Goal: Transaction & Acquisition: Download file/media

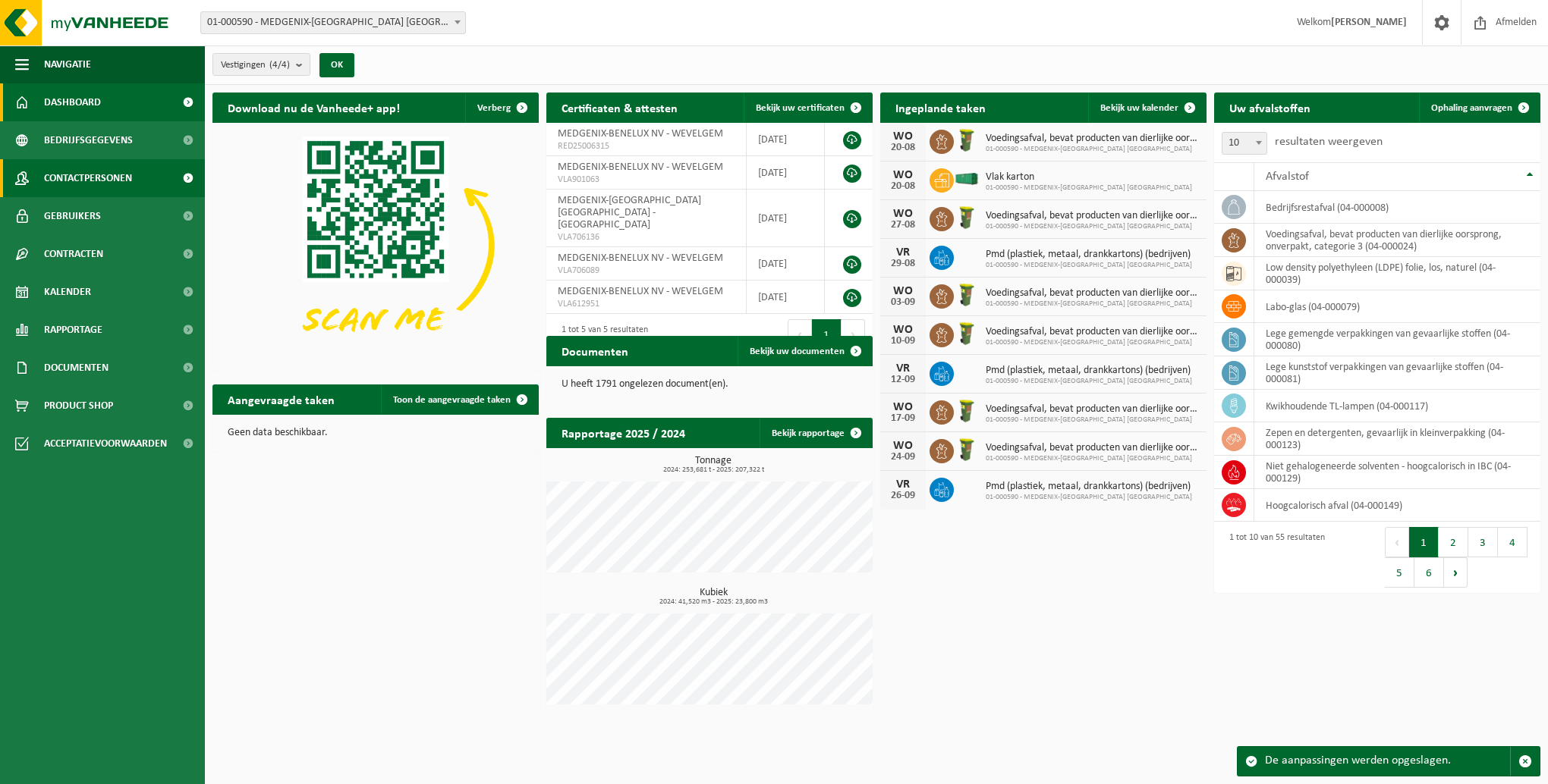
click at [64, 179] on span "Contactpersonen" at bounding box center [87, 179] width 88 height 38
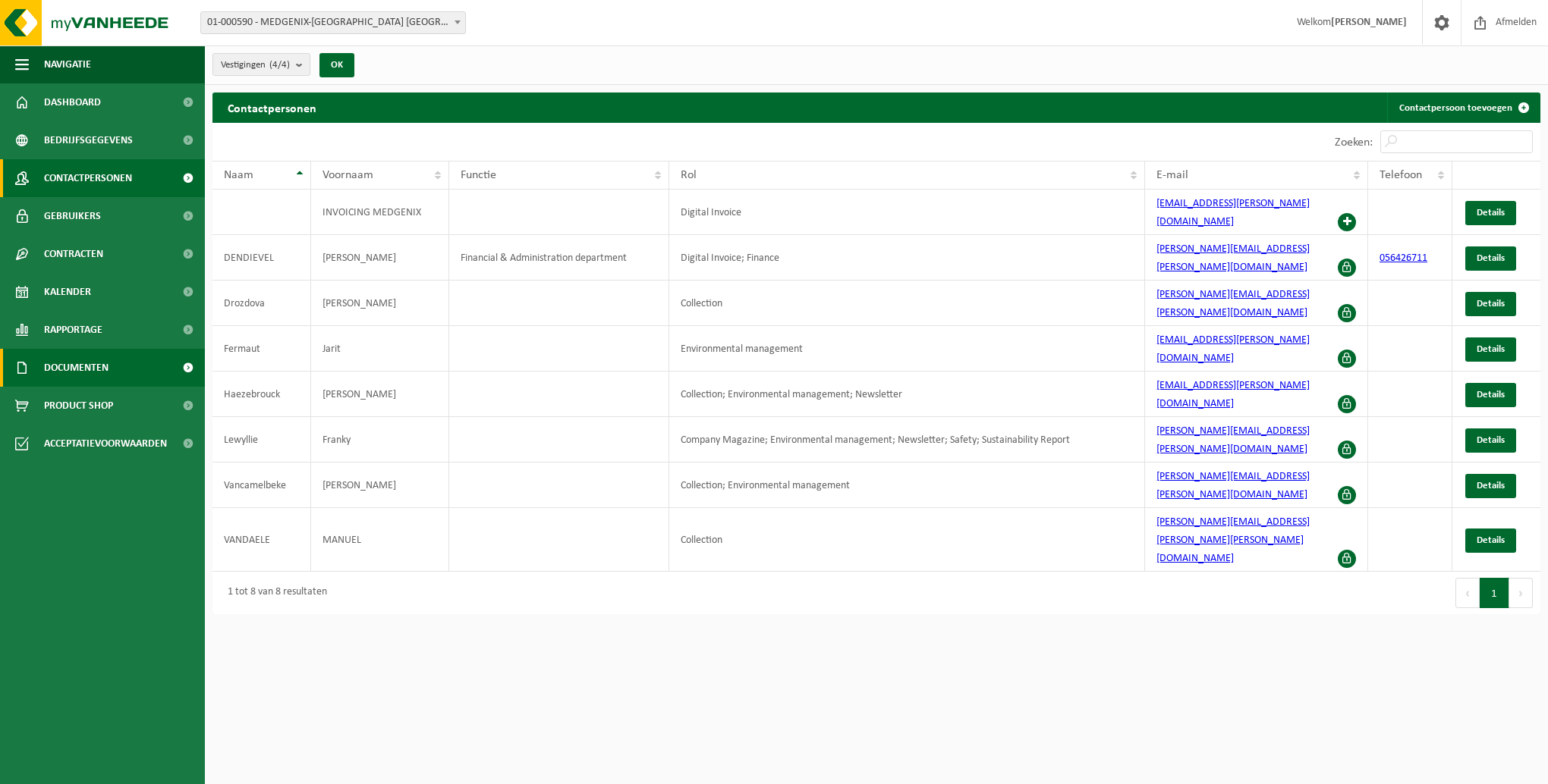
click at [76, 361] on span "Documenten" at bounding box center [75, 368] width 64 height 38
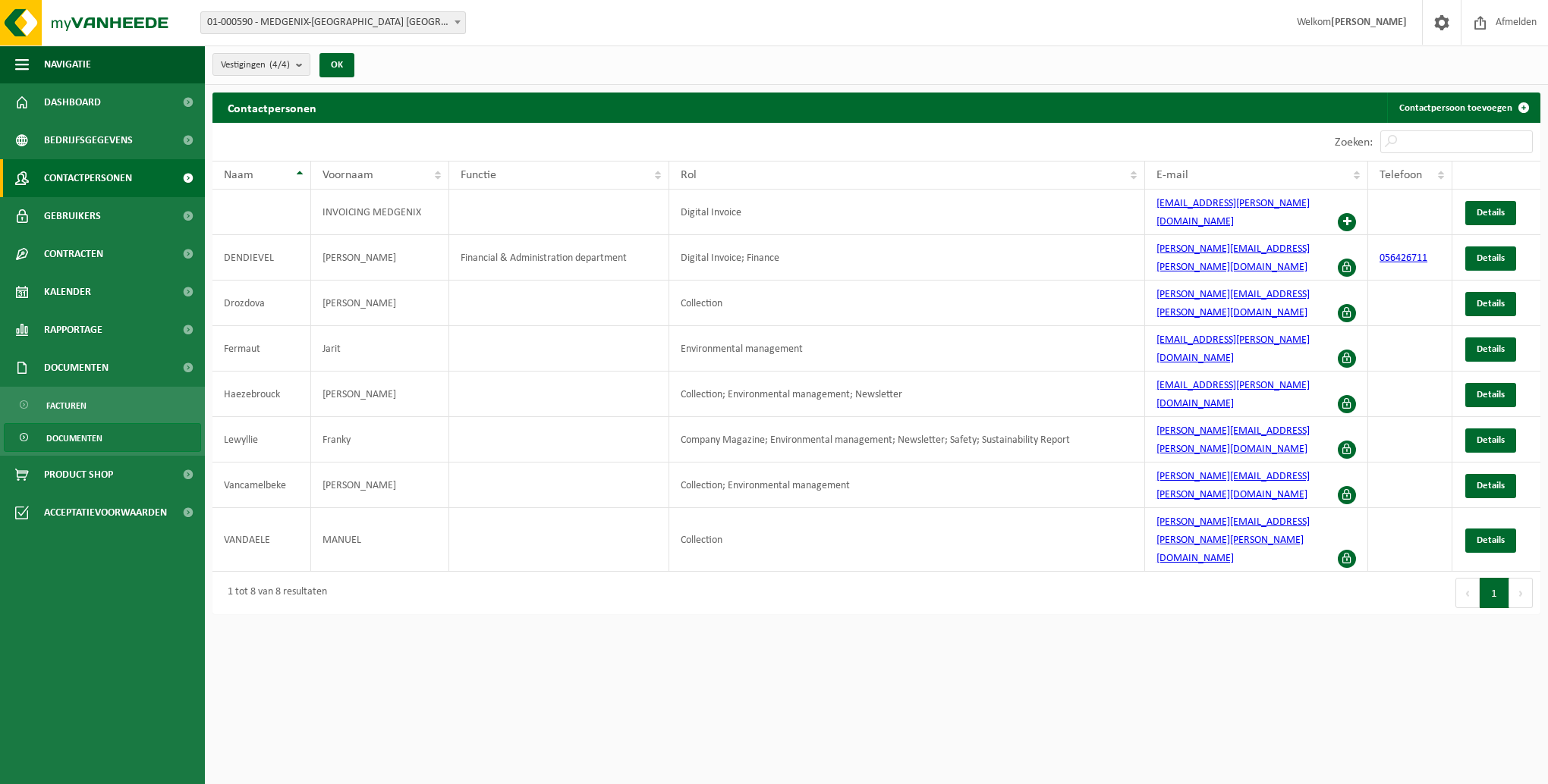
click at [54, 433] on span "Documenten" at bounding box center [74, 438] width 56 height 29
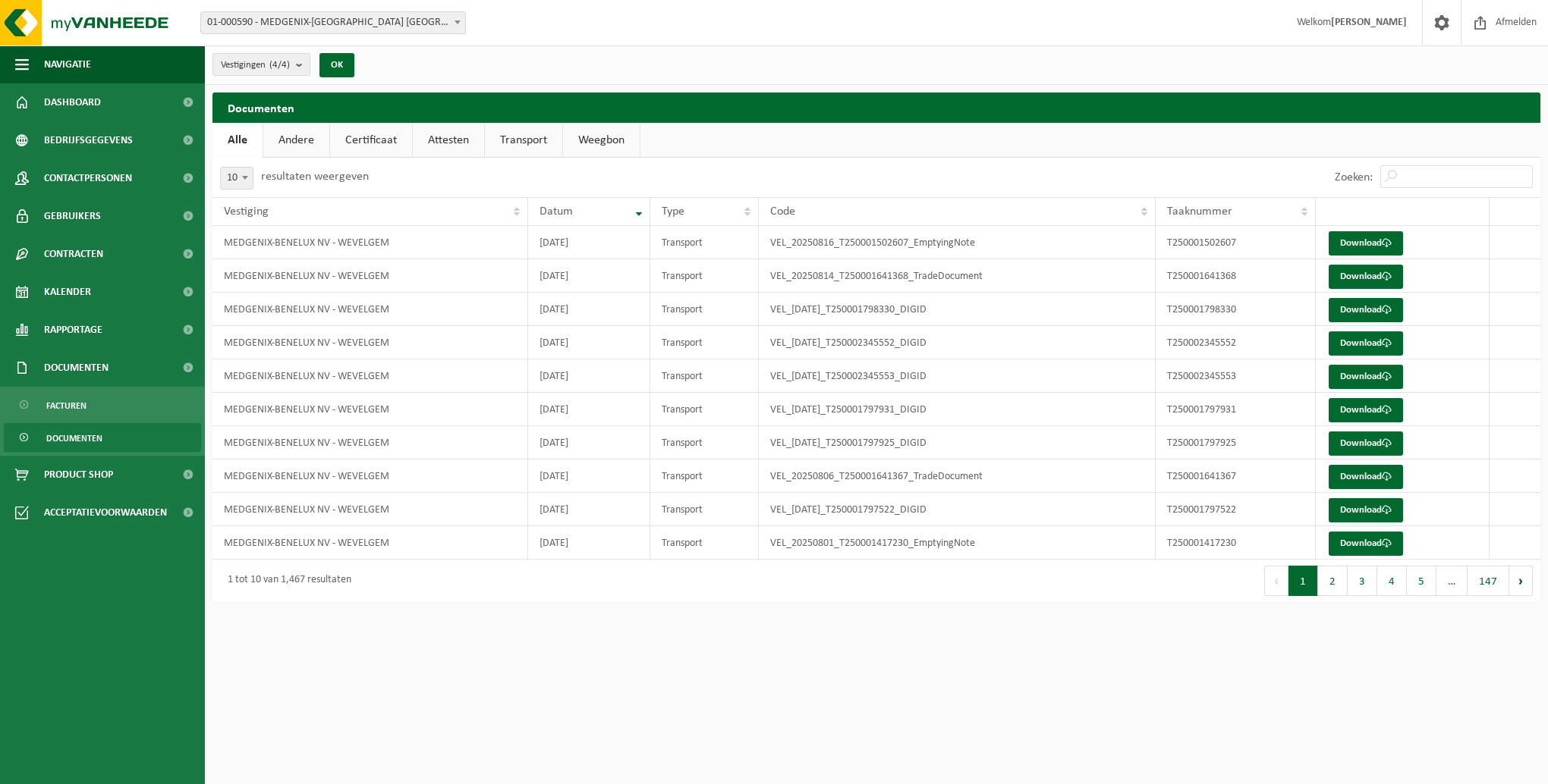
click at [54, 437] on span "Documenten" at bounding box center [74, 438] width 56 height 29
click at [1418, 174] on input "Zoeken:" at bounding box center [1457, 176] width 153 height 23
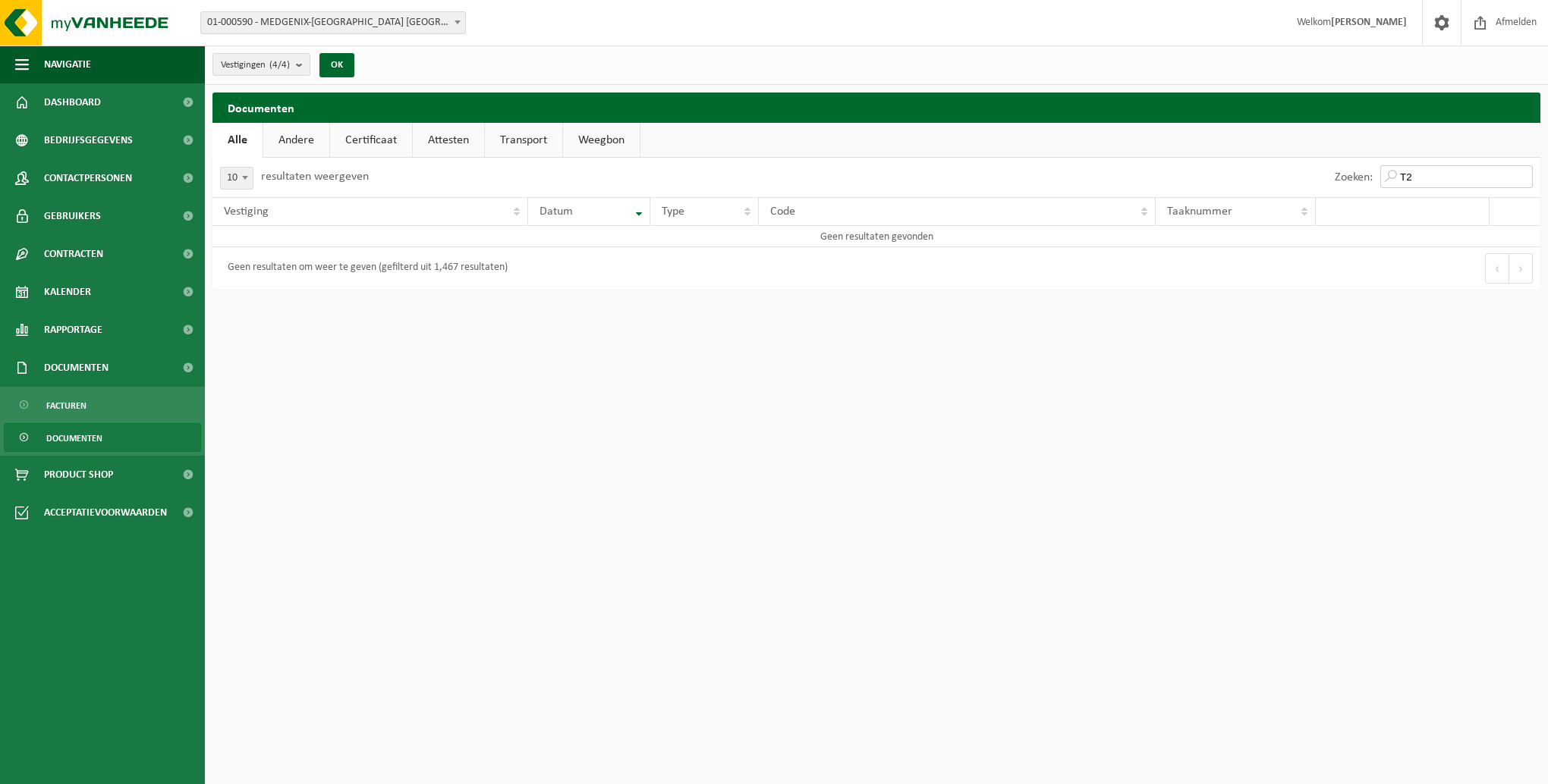
type input "T"
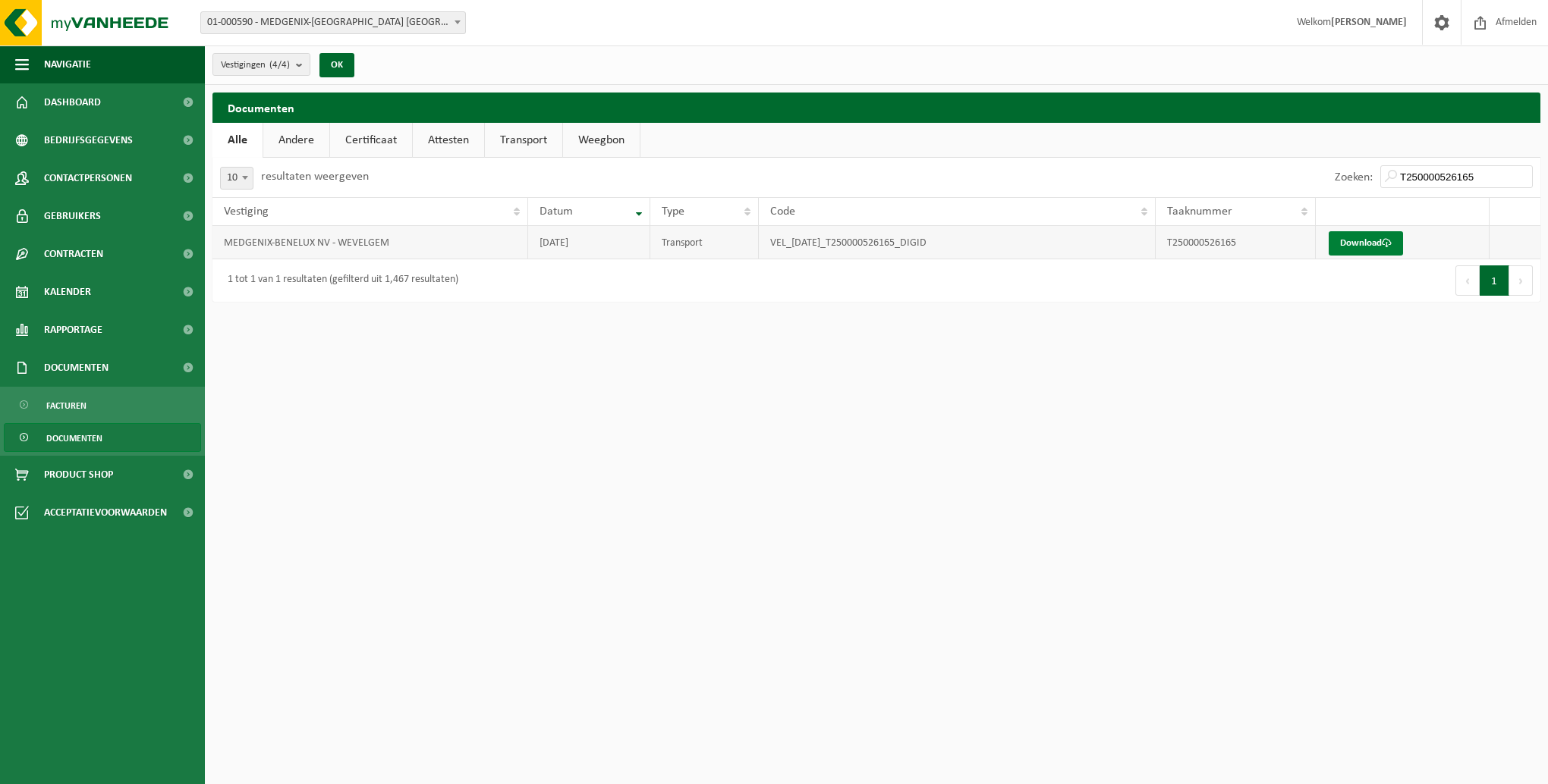
click at [1379, 247] on link "Download" at bounding box center [1366, 243] width 74 height 24
click at [1488, 178] on input "T250000526165" at bounding box center [1457, 176] width 153 height 23
click at [1402, 247] on link "Download" at bounding box center [1366, 243] width 74 height 24
click at [1487, 174] on input "T250000590555" at bounding box center [1457, 176] width 153 height 23
click at [1371, 239] on link "Download" at bounding box center [1366, 243] width 74 height 24
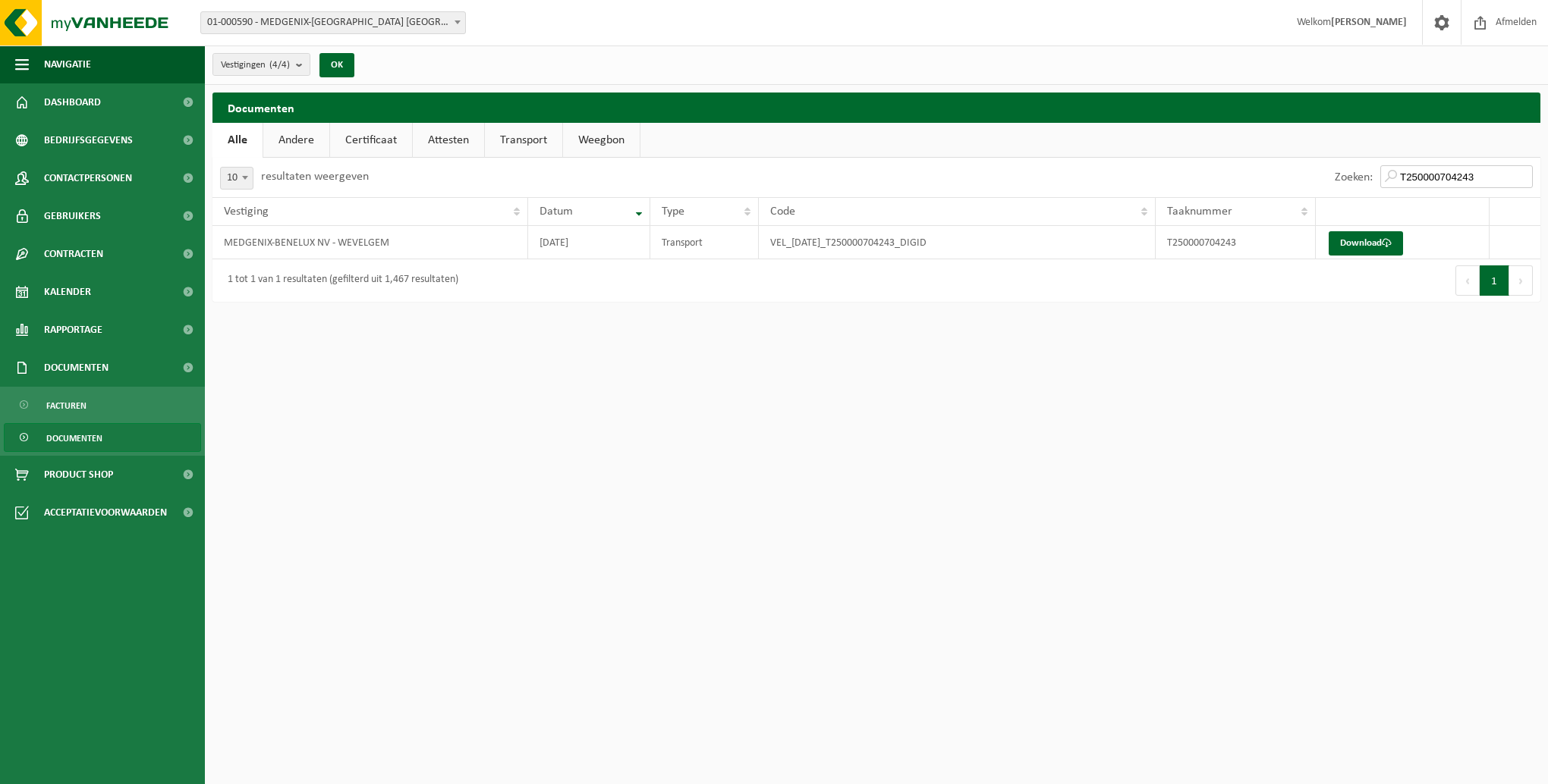
click at [1497, 178] on input "T250000704243" at bounding box center [1457, 176] width 153 height 23
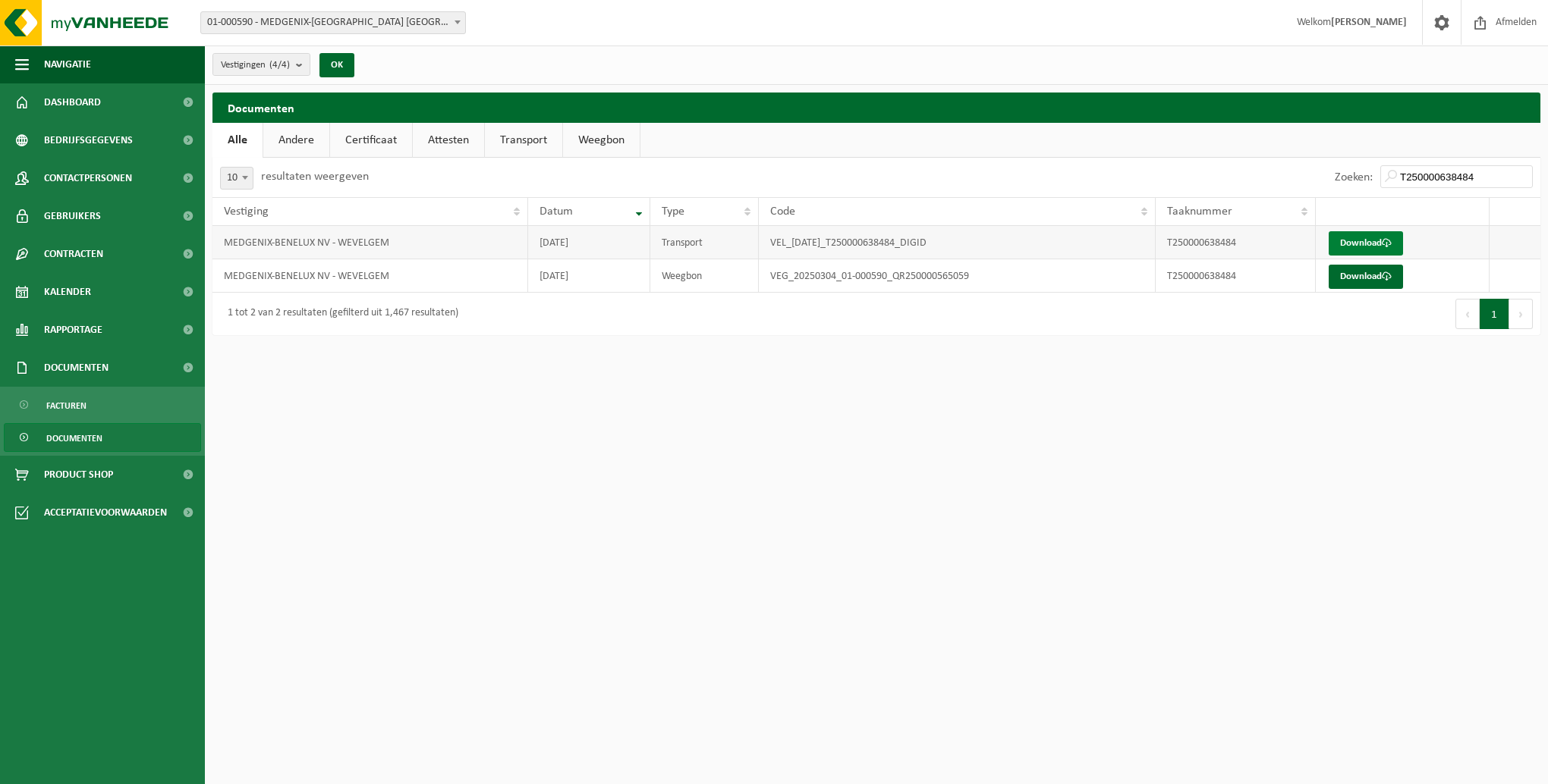
click at [1357, 243] on link "Download" at bounding box center [1366, 243] width 74 height 24
click at [1482, 172] on input "T250000638484" at bounding box center [1457, 176] width 153 height 23
click at [1376, 239] on link "Download" at bounding box center [1366, 243] width 74 height 24
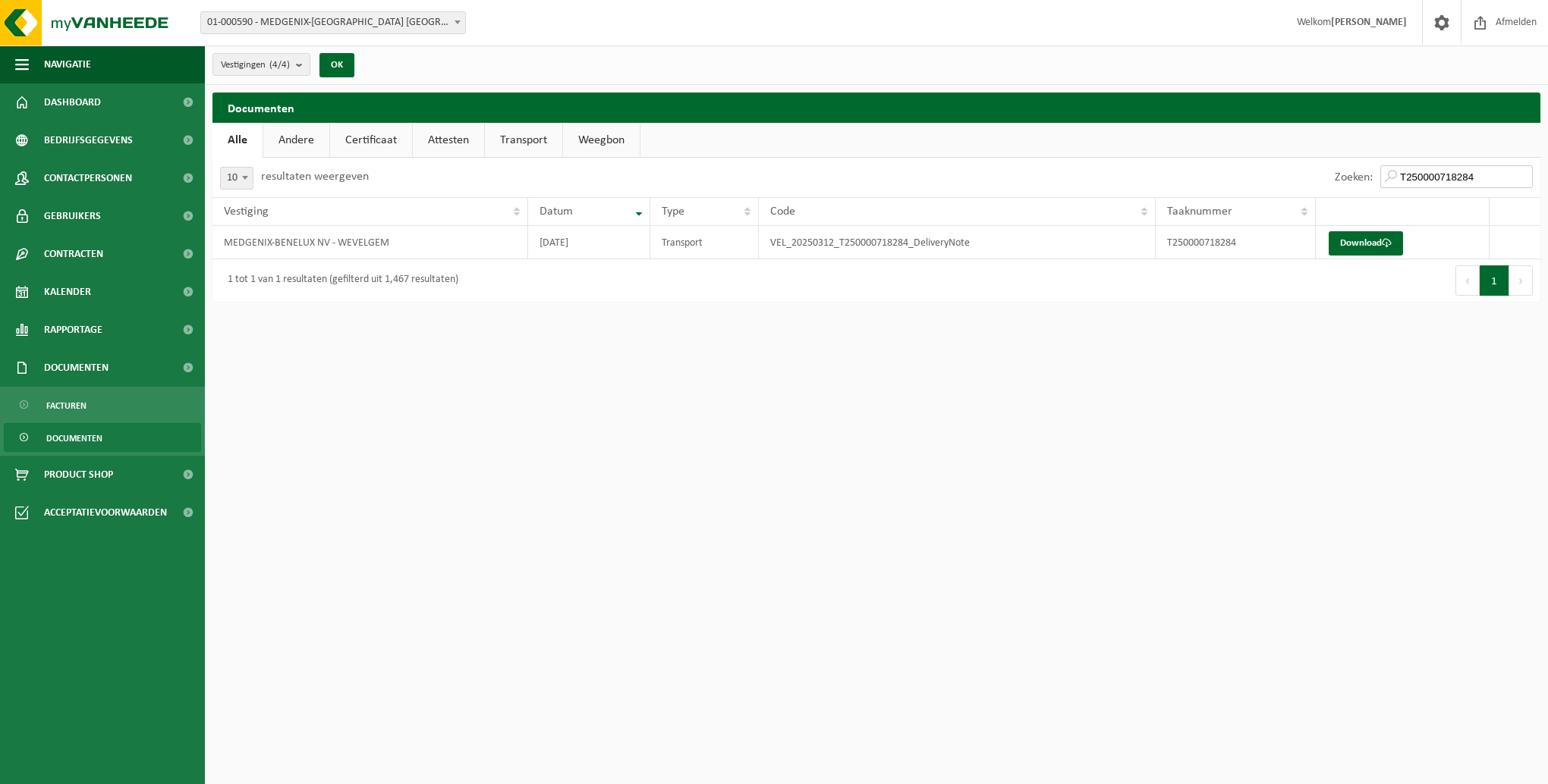
click at [1488, 172] on input "T250000718284" at bounding box center [1457, 176] width 153 height 23
click at [1352, 243] on link "Download" at bounding box center [1366, 243] width 74 height 24
click at [1484, 176] on input "T240003617642" at bounding box center [1457, 176] width 153 height 23
click at [1354, 241] on link "Download" at bounding box center [1366, 243] width 74 height 24
click at [1484, 176] on input "T250000089316" at bounding box center [1457, 176] width 153 height 23
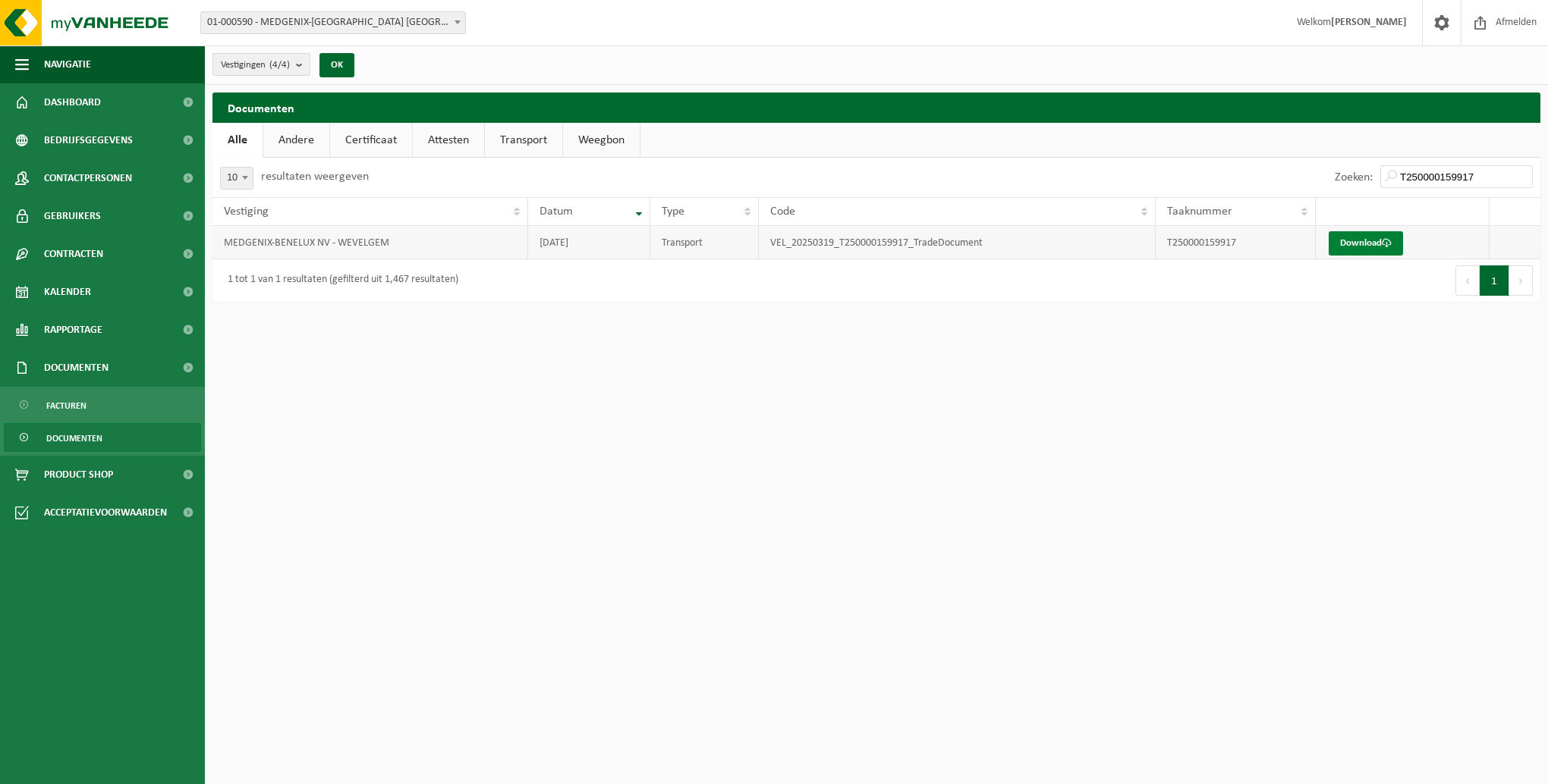
click at [1353, 243] on link "Download" at bounding box center [1366, 243] width 74 height 24
click at [1479, 173] on input "T250000159917" at bounding box center [1457, 176] width 153 height 23
type input "T250000159924"
click at [1356, 241] on link "Download" at bounding box center [1366, 243] width 74 height 24
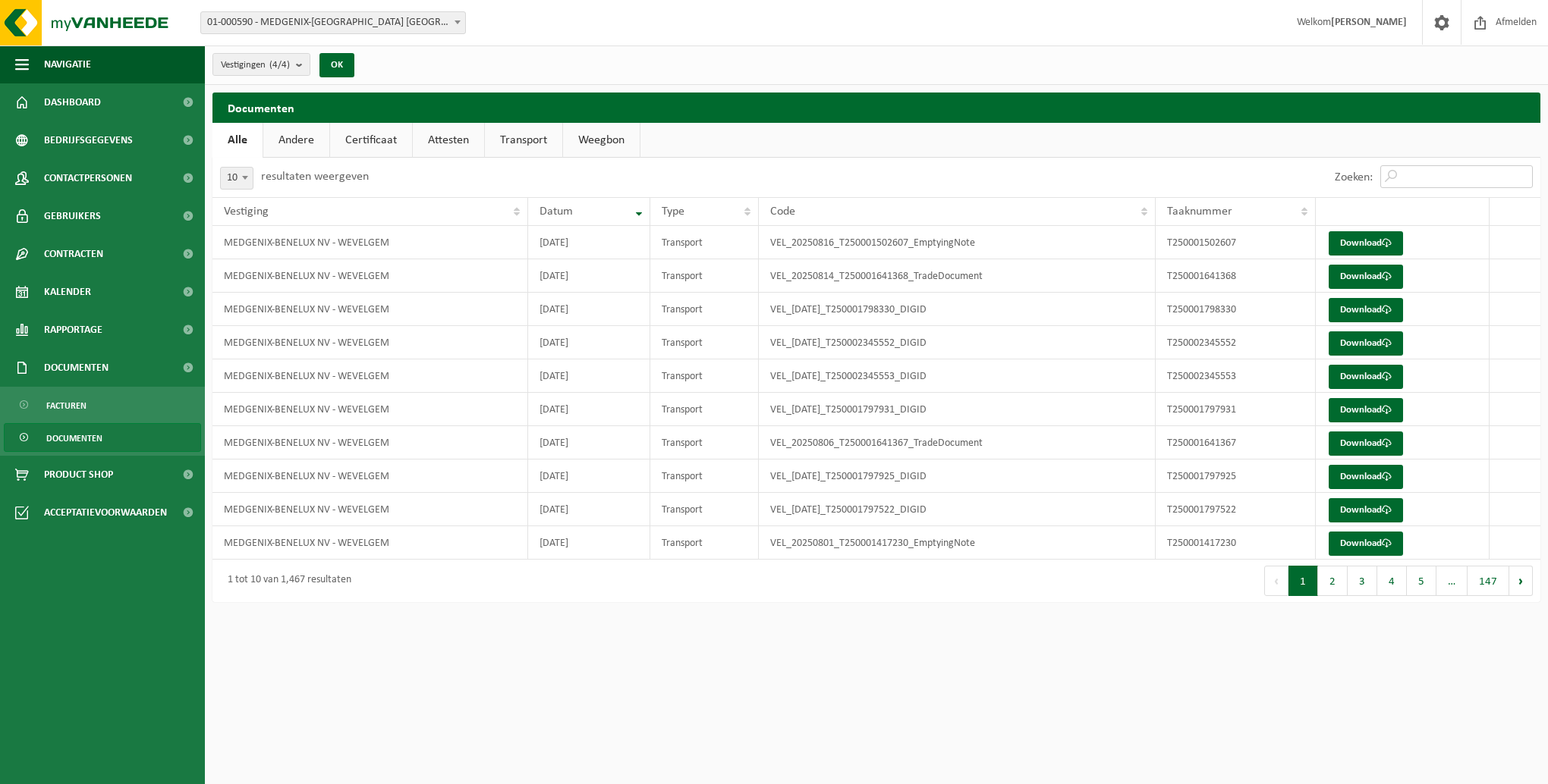
click at [1430, 174] on input "Zoeken:" at bounding box center [1457, 176] width 153 height 23
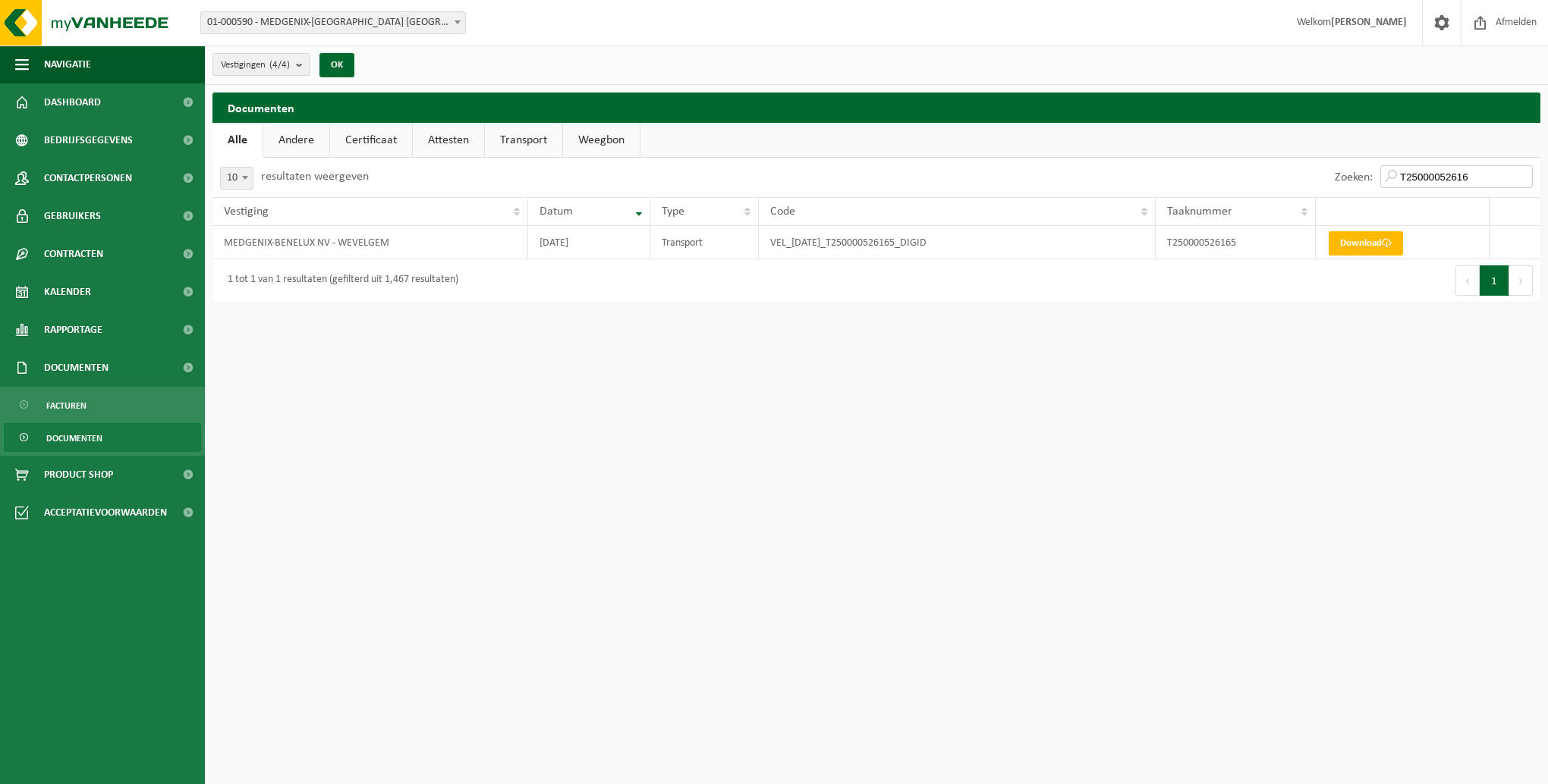
type input "T25000052616"
click at [82, 436] on span "Documenten" at bounding box center [74, 438] width 56 height 29
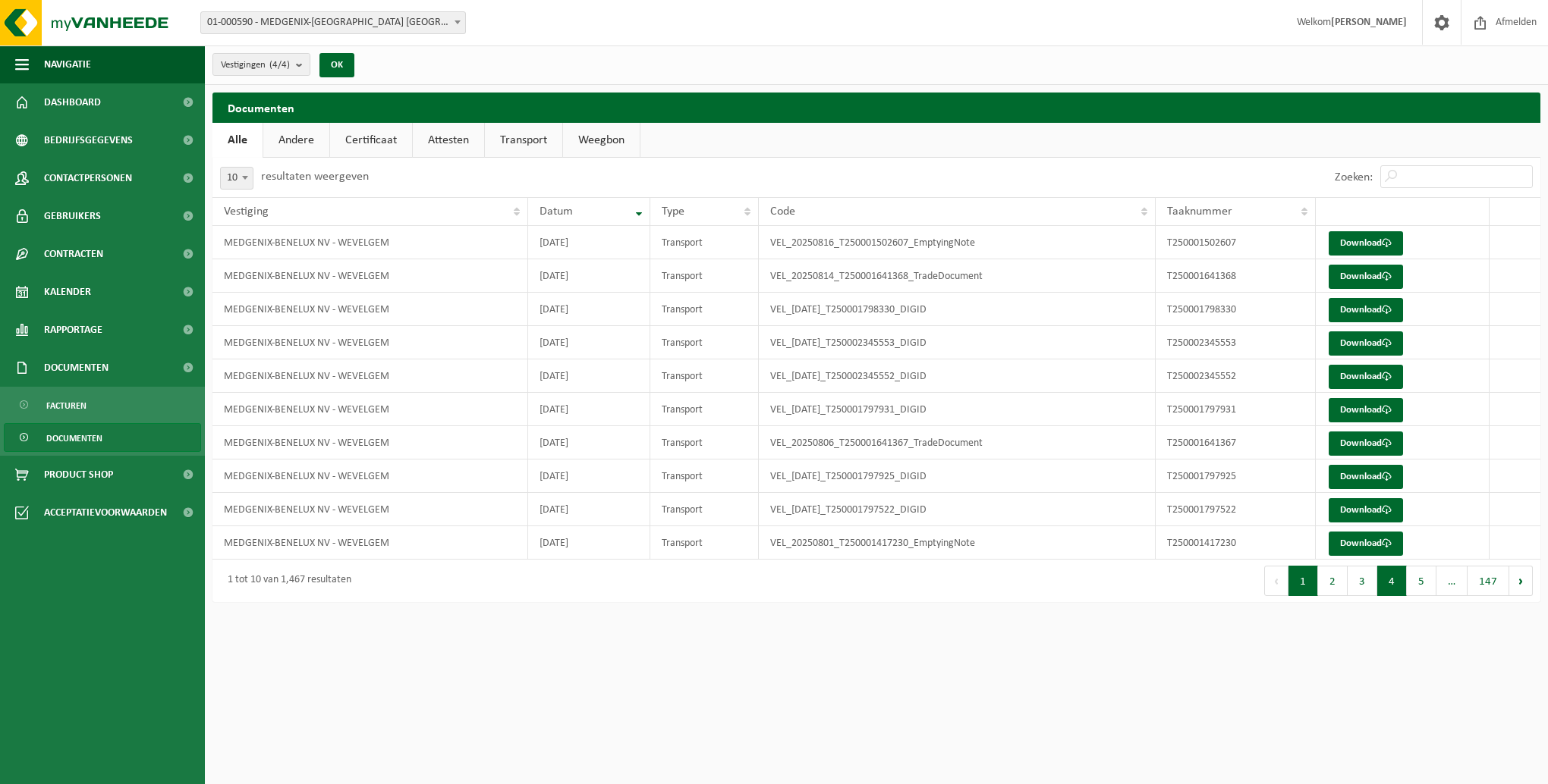
click at [1387, 585] on button "4" at bounding box center [1392, 581] width 30 height 30
click at [1421, 581] on button "5" at bounding box center [1422, 581] width 30 height 30
click at [1435, 574] on button "6" at bounding box center [1422, 581] width 30 height 30
click at [1427, 576] on button "7" at bounding box center [1422, 581] width 30 height 30
click at [1425, 581] on button "8" at bounding box center [1422, 581] width 30 height 30
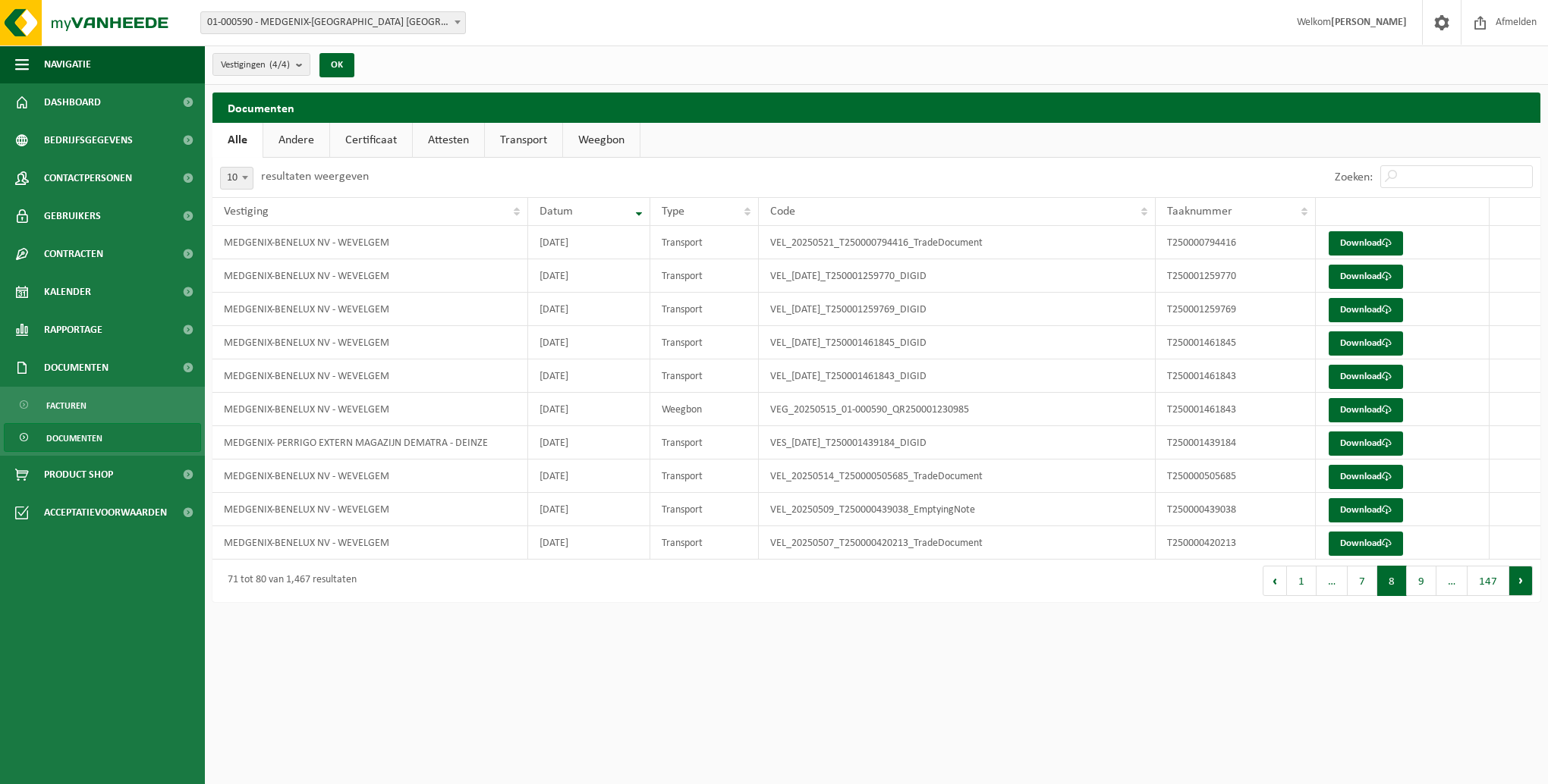
click at [1518, 587] on button "Volgende" at bounding box center [1522, 581] width 24 height 30
click at [1433, 583] on button "11" at bounding box center [1418, 581] width 35 height 30
click at [1527, 581] on button "Volgende" at bounding box center [1522, 581] width 24 height 30
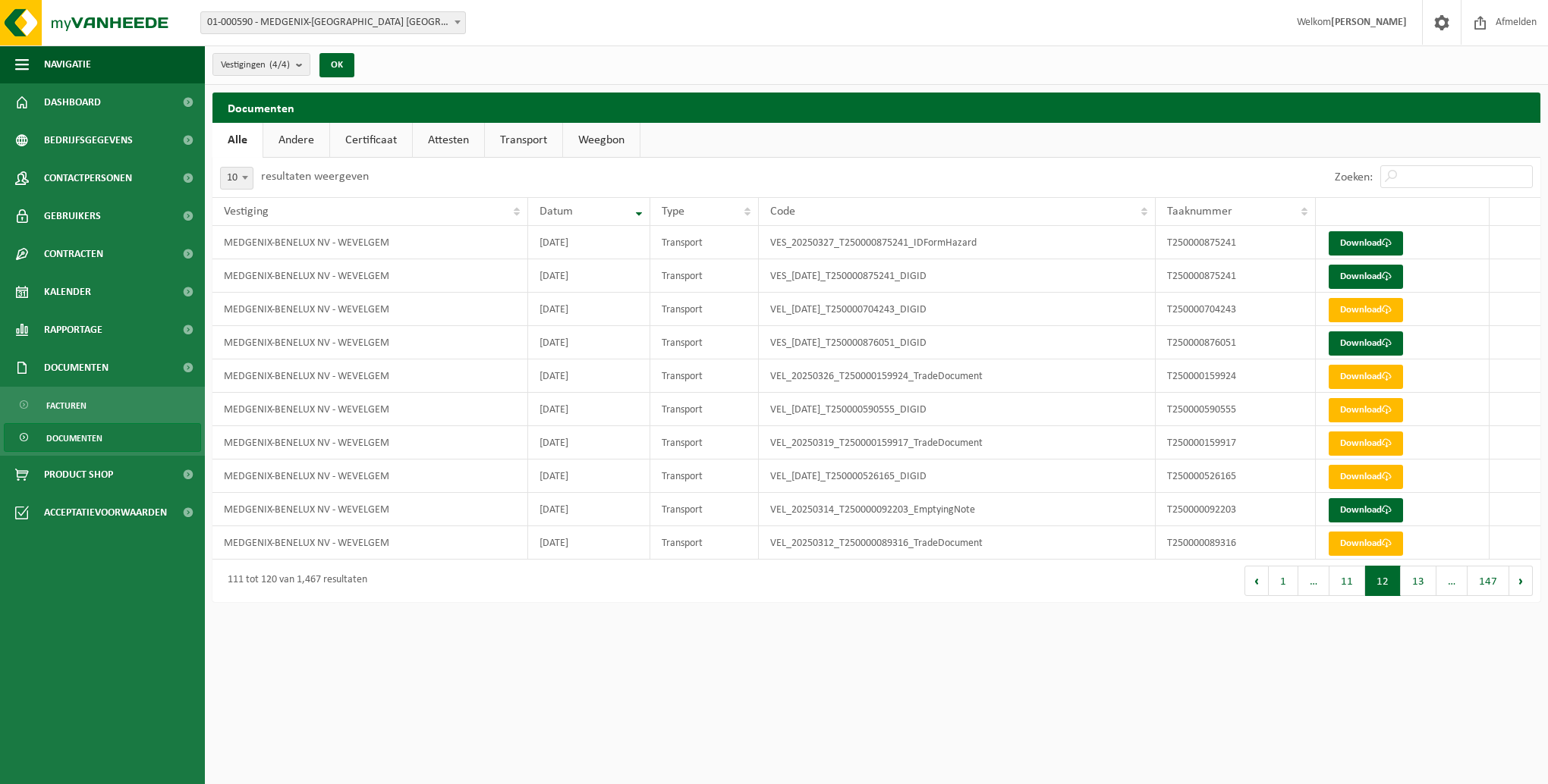
click at [1527, 581] on button "Volgende" at bounding box center [1522, 581] width 24 height 30
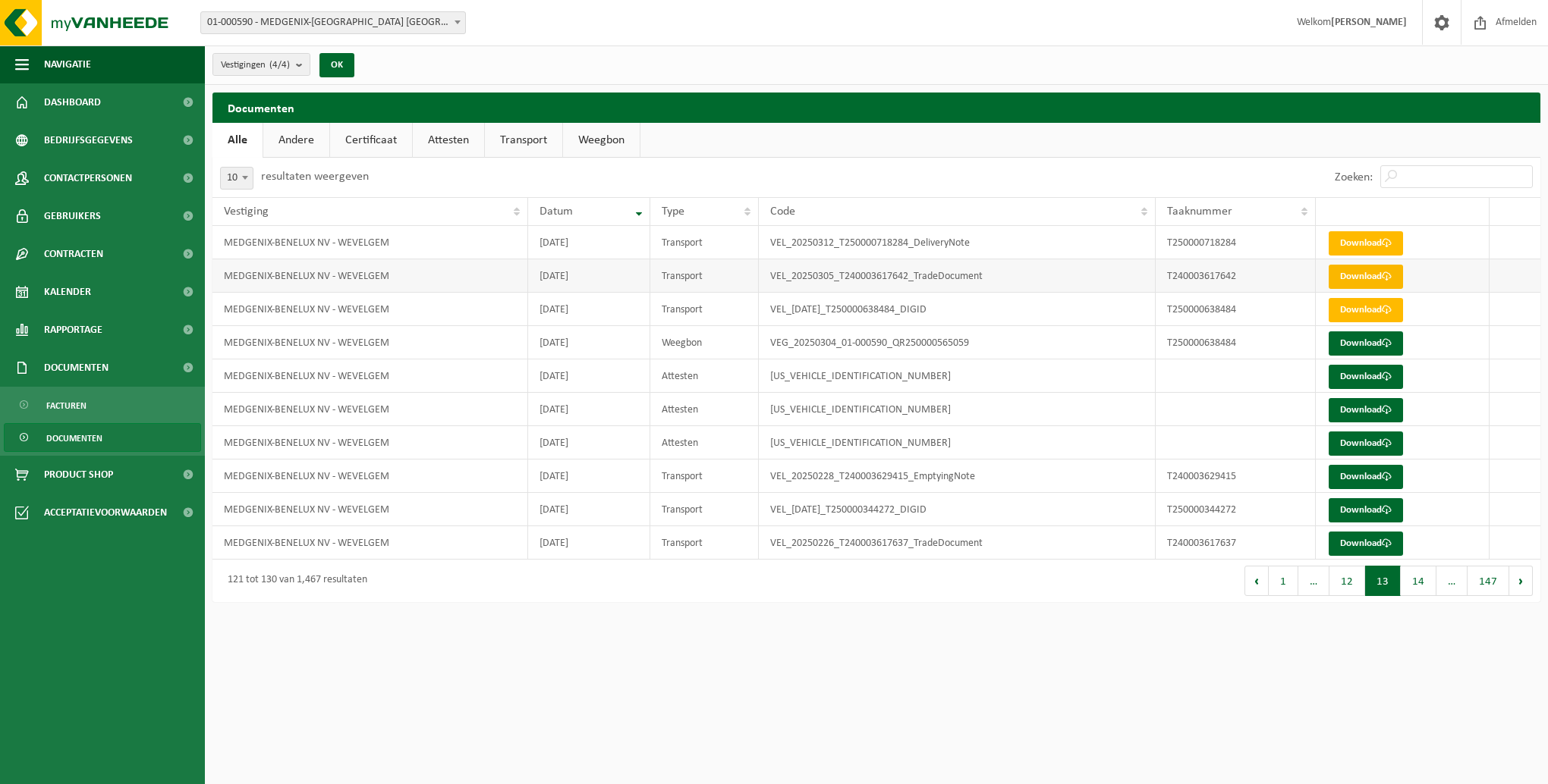
click at [1359, 277] on link "Download" at bounding box center [1366, 277] width 74 height 24
click at [123, 429] on link "Documenten" at bounding box center [102, 437] width 197 height 29
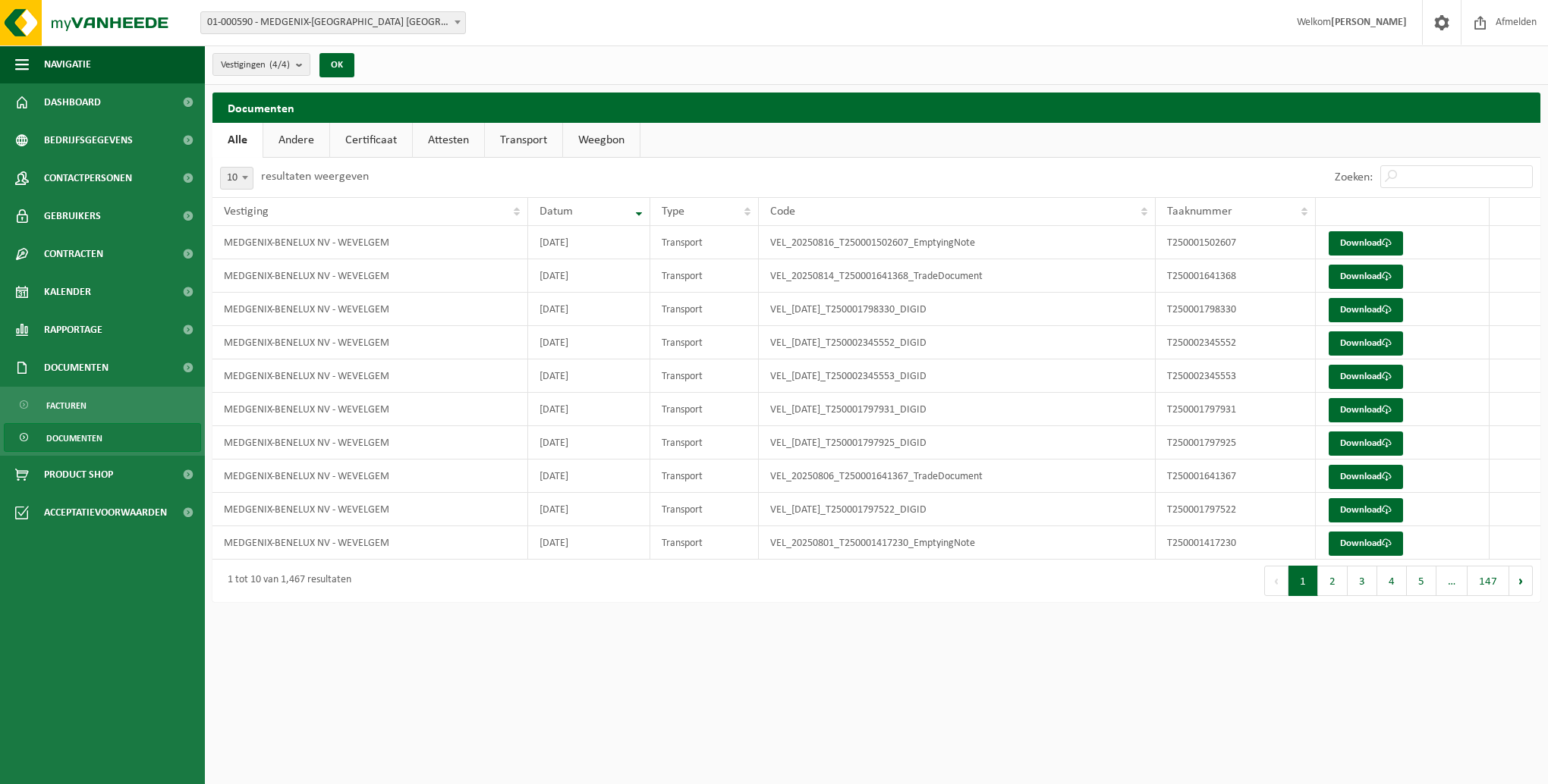
click at [44, 439] on link "Documenten" at bounding box center [102, 437] width 197 height 29
click at [51, 399] on span "Facturen" at bounding box center [66, 406] width 40 height 29
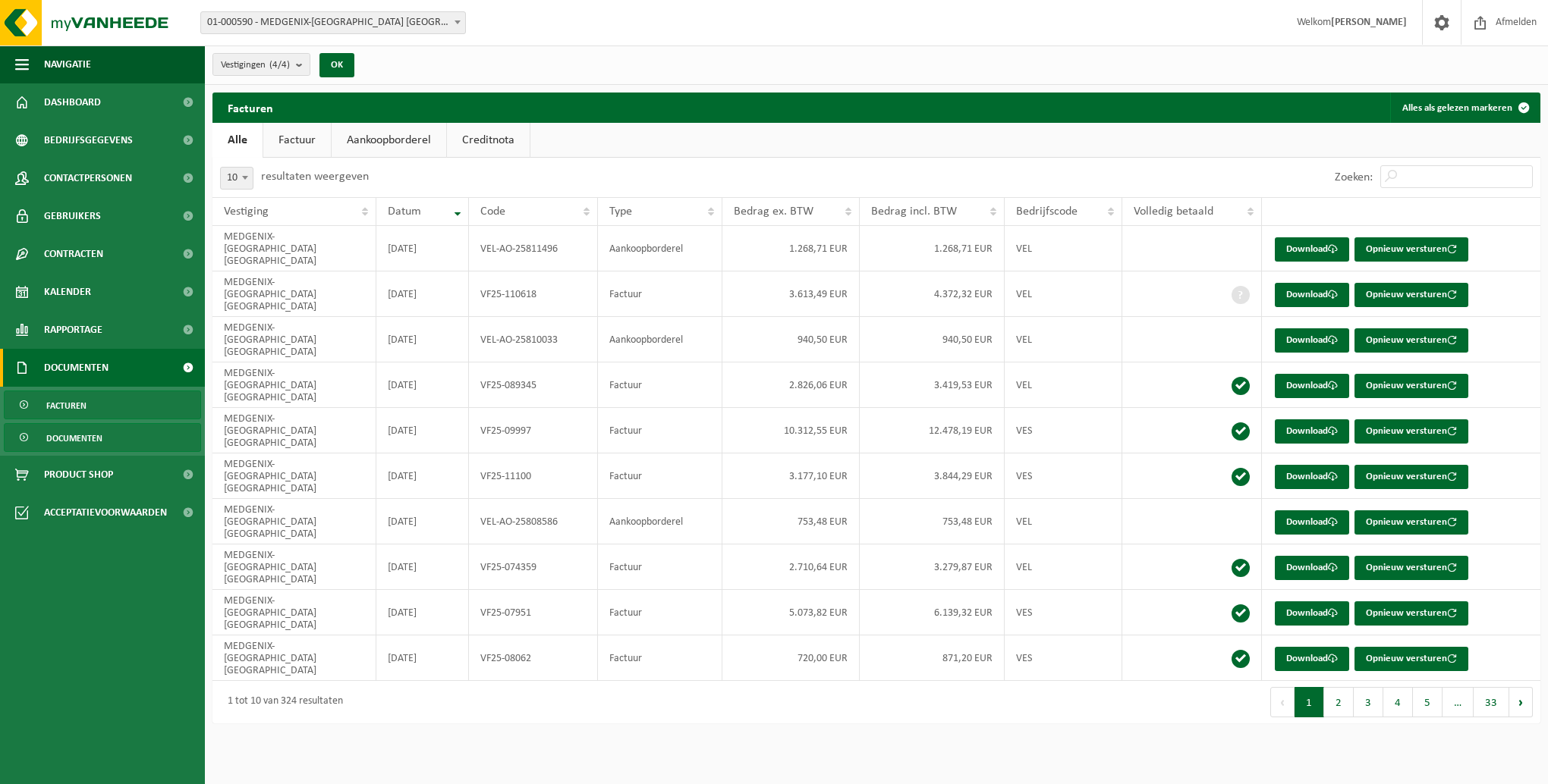
click at [54, 438] on span "Documenten" at bounding box center [74, 438] width 56 height 29
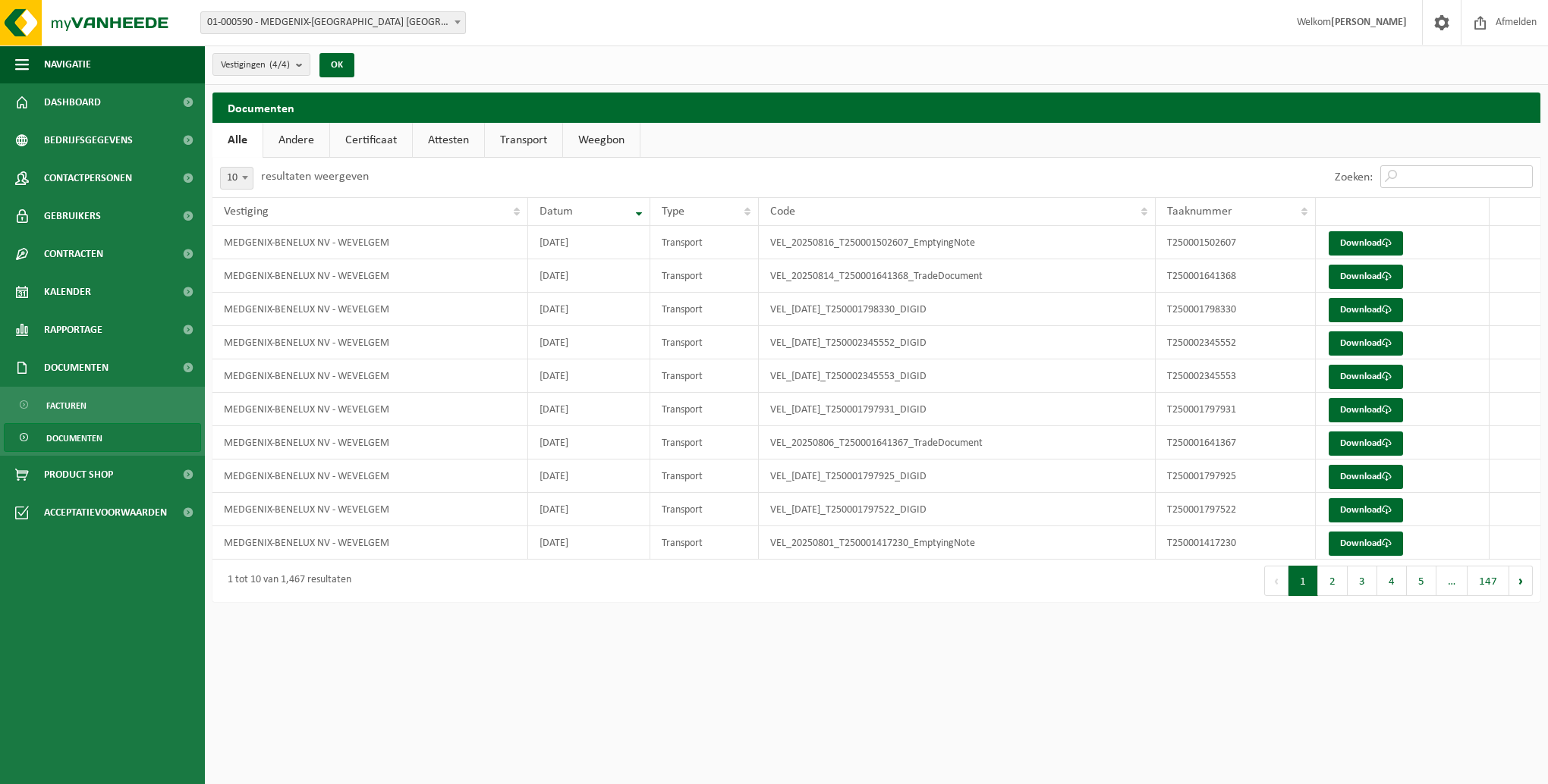
click at [1409, 178] on input "Zoeken:" at bounding box center [1457, 176] width 153 height 23
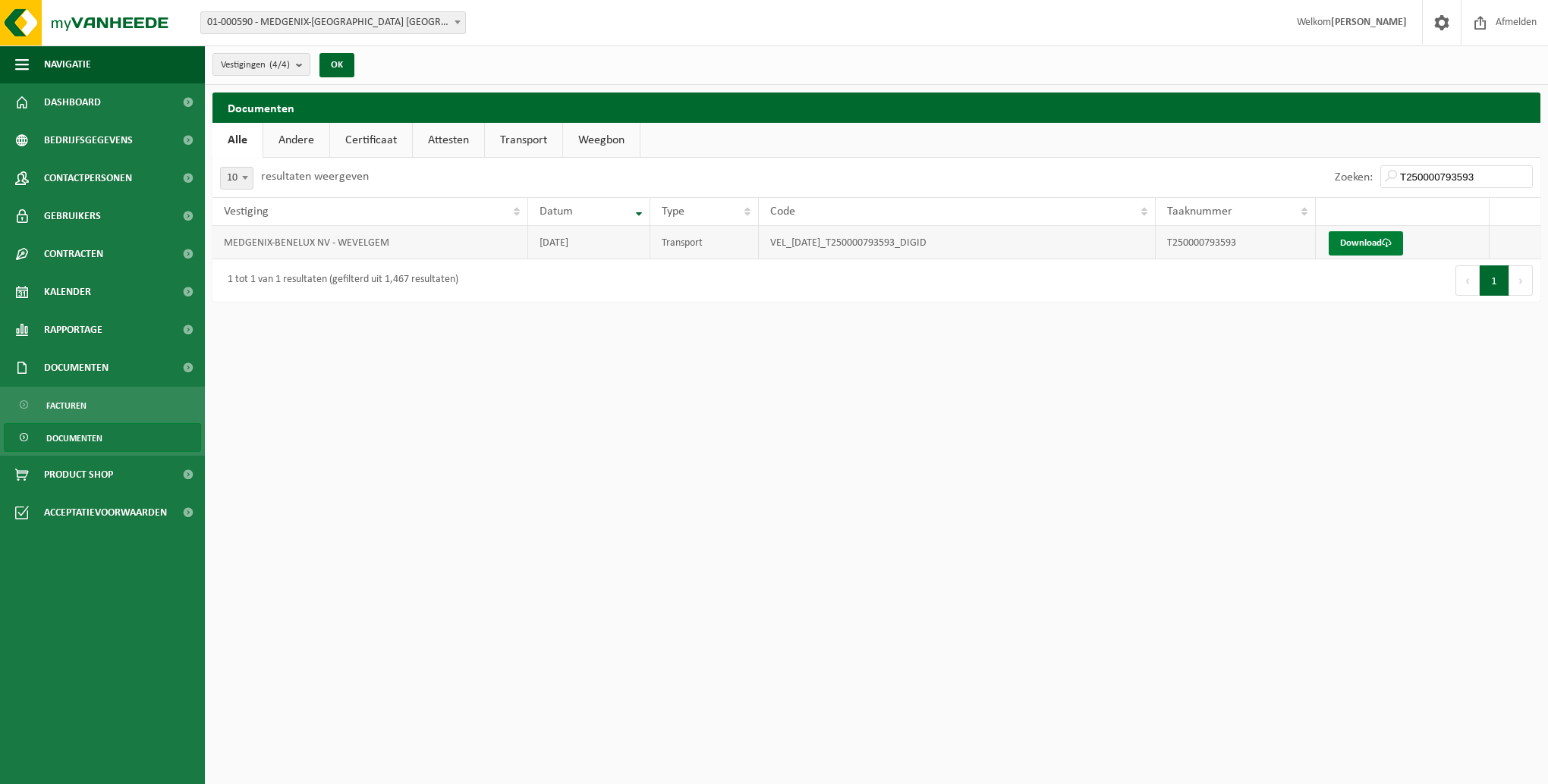
click at [1354, 238] on link "Download" at bounding box center [1366, 243] width 74 height 24
click at [1488, 178] on input "T250000793593" at bounding box center [1457, 176] width 153 height 23
click at [1345, 236] on link "Download" at bounding box center [1366, 243] width 74 height 24
click at [1484, 172] on input "T250000793594" at bounding box center [1457, 176] width 153 height 23
click at [1375, 240] on link "Download" at bounding box center [1366, 243] width 74 height 24
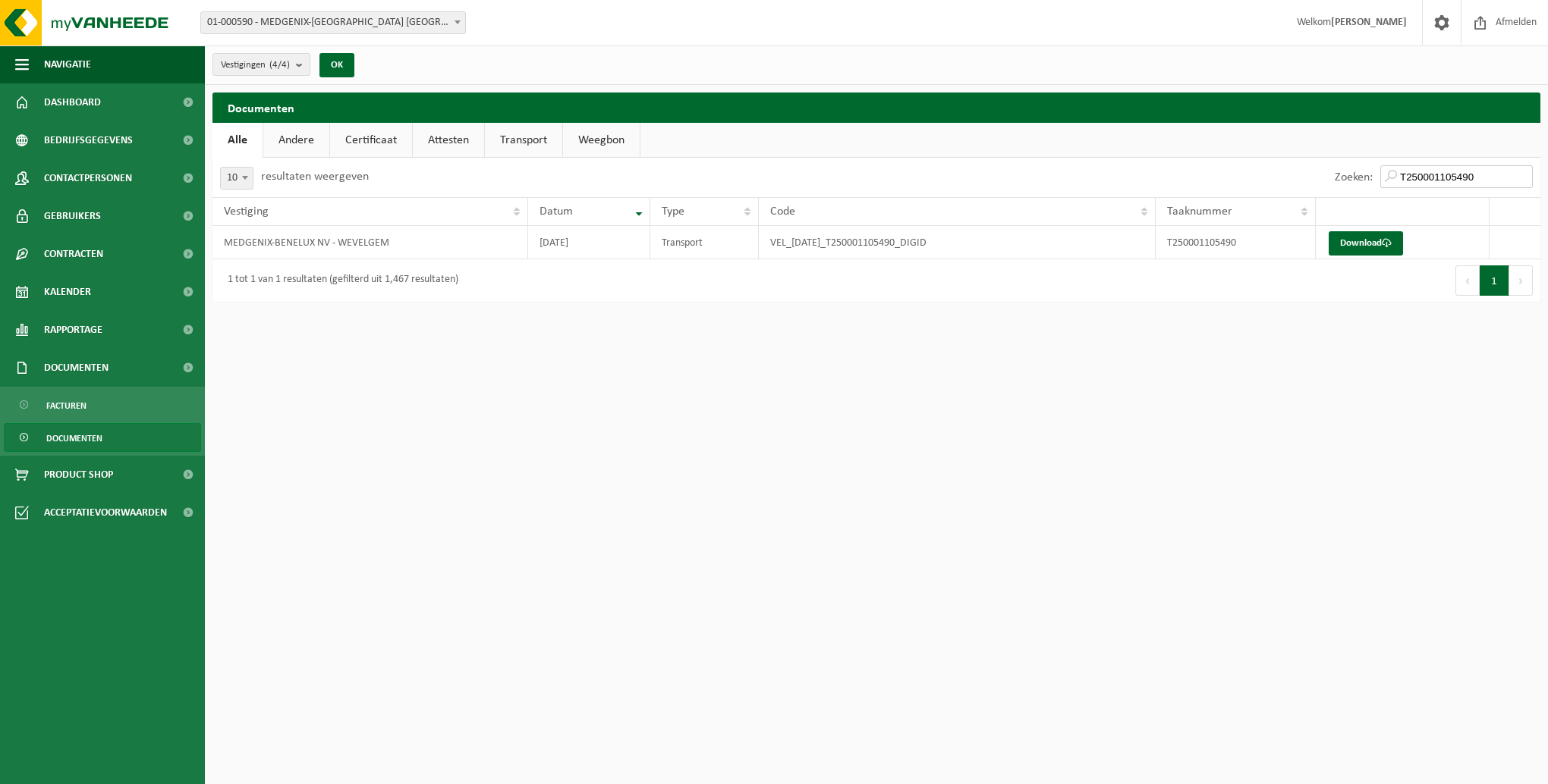
click at [1491, 181] on input "T250001105490" at bounding box center [1457, 176] width 153 height 23
click at [1358, 242] on link "Download" at bounding box center [1366, 243] width 74 height 24
click at [1497, 176] on input "T250001105491" at bounding box center [1457, 176] width 153 height 23
click at [1364, 245] on link "Download" at bounding box center [1366, 243] width 74 height 24
click at [1482, 172] on input "T250001105492" at bounding box center [1457, 176] width 153 height 23
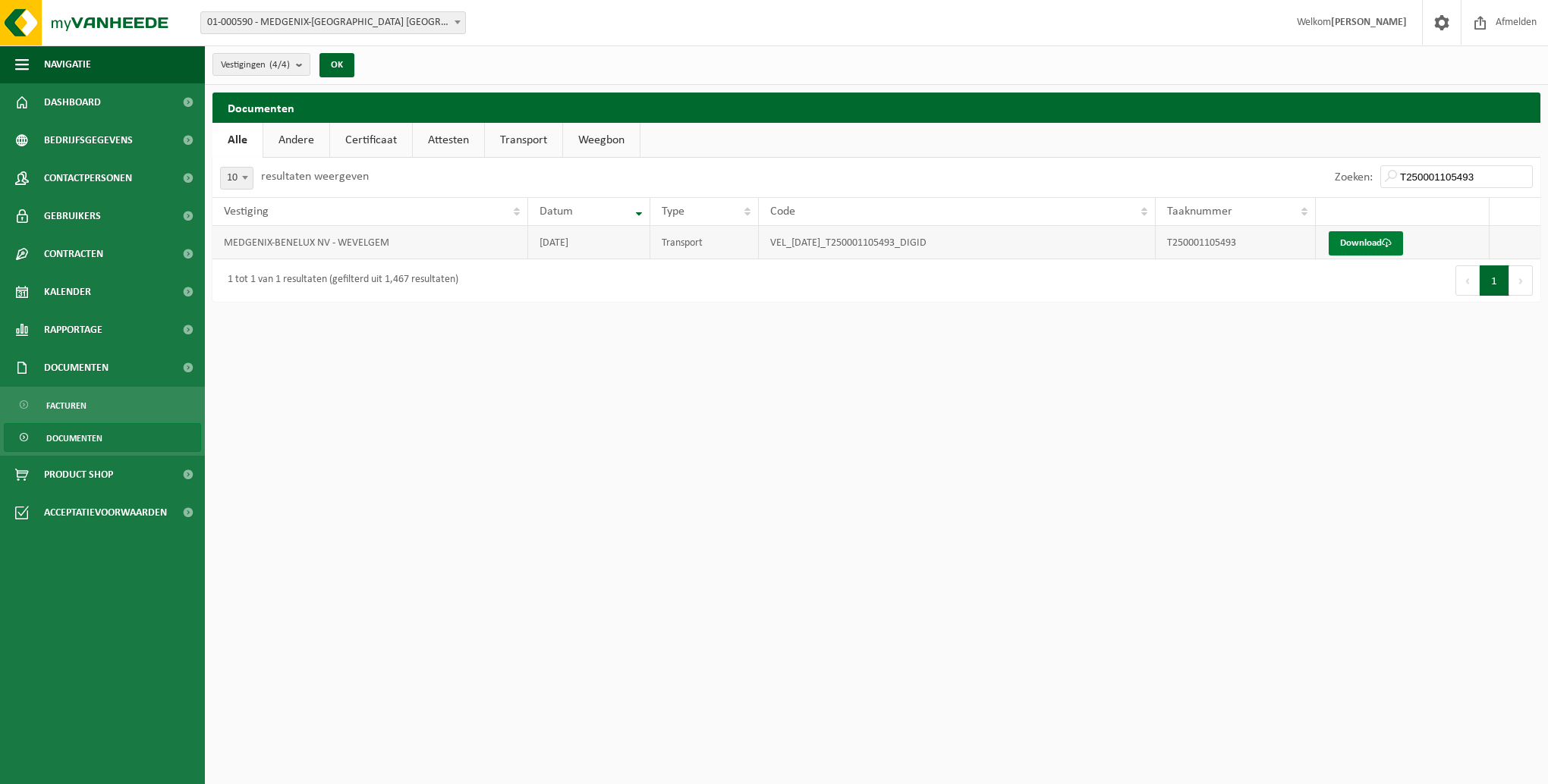
click at [1369, 238] on link "Download" at bounding box center [1366, 243] width 74 height 24
click at [1490, 173] on input "T250001105493" at bounding box center [1457, 176] width 153 height 23
click at [1351, 243] on link "Download" at bounding box center [1366, 243] width 74 height 24
click at [1481, 172] on input "T250001105494" at bounding box center [1457, 176] width 153 height 23
click at [1354, 241] on link "Download" at bounding box center [1366, 243] width 74 height 24
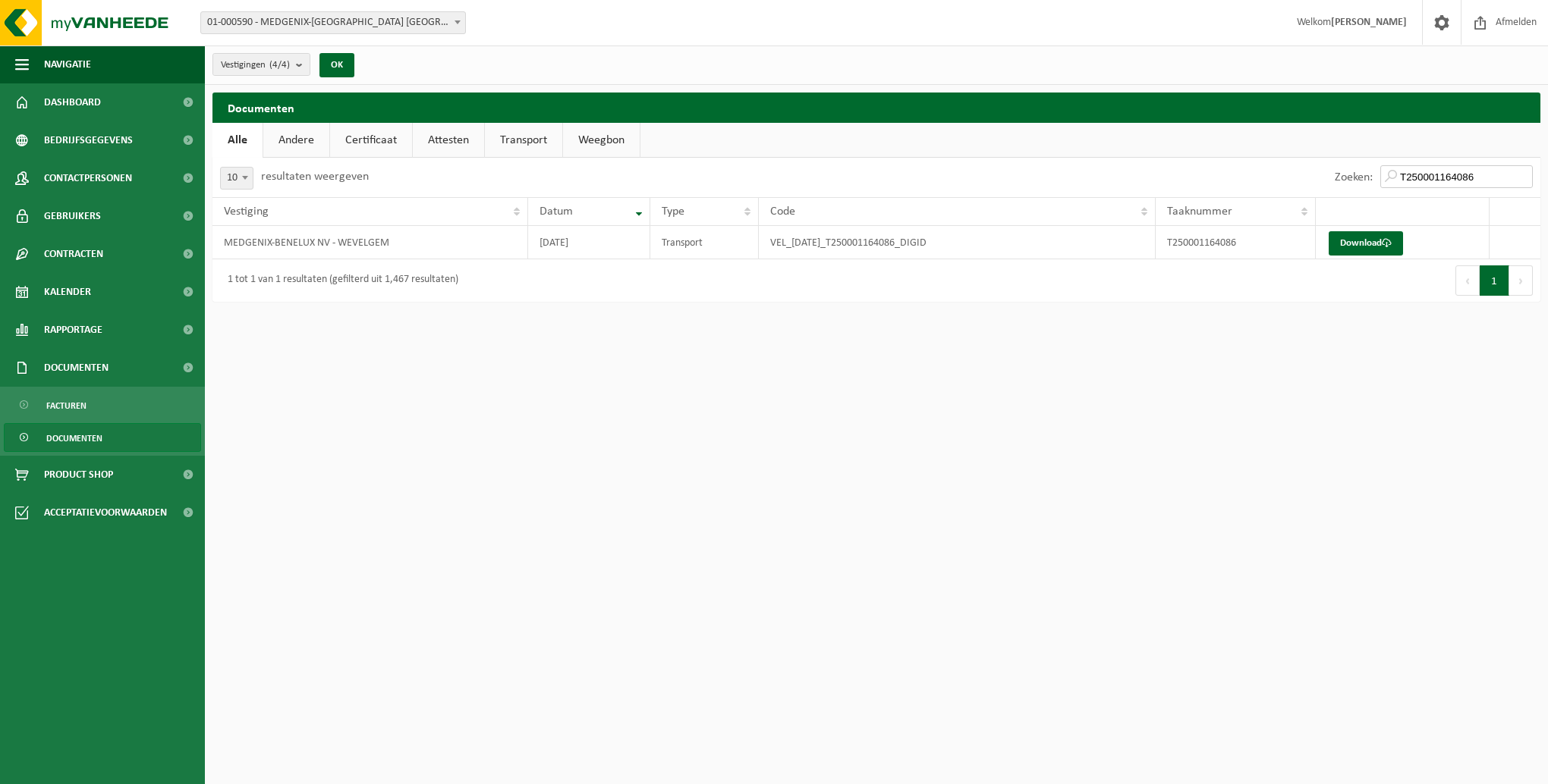
click at [1488, 172] on input "T250001164086" at bounding box center [1457, 176] width 153 height 23
click at [1367, 240] on link "Download" at bounding box center [1366, 243] width 74 height 24
click at [1491, 175] on input "T250001076099" at bounding box center [1457, 176] width 153 height 23
click at [1366, 239] on link "Download" at bounding box center [1366, 243] width 74 height 24
click at [1487, 174] on input "T250001142029" at bounding box center [1457, 176] width 153 height 23
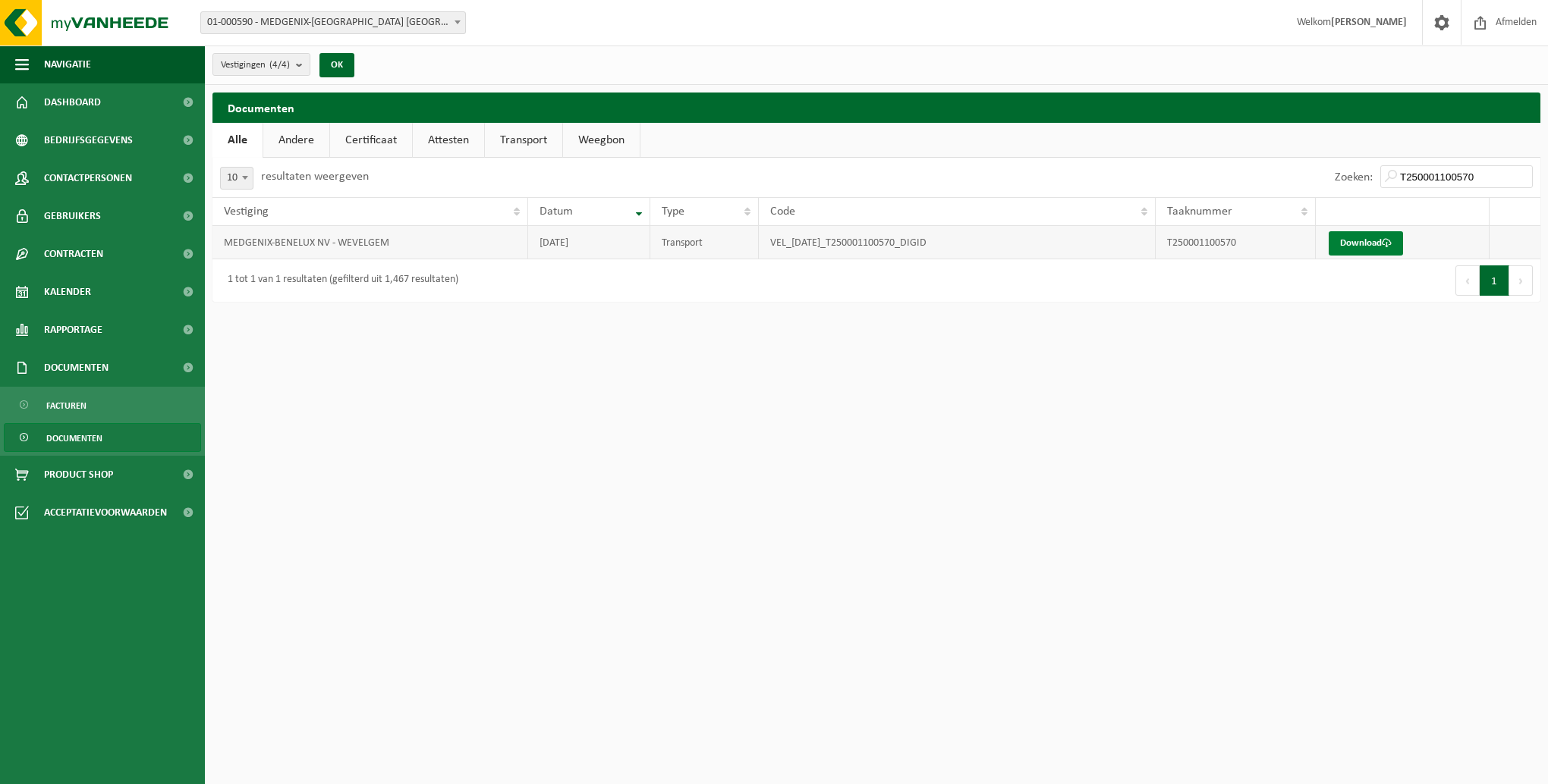
click at [1363, 246] on link "Download" at bounding box center [1366, 243] width 74 height 24
click at [1479, 174] on input "T250001100570" at bounding box center [1457, 176] width 153 height 23
click at [1346, 242] on link "Download" at bounding box center [1366, 243] width 74 height 24
click at [1484, 172] on input "T250000249576" at bounding box center [1457, 176] width 153 height 23
click at [1347, 241] on link "Download" at bounding box center [1366, 243] width 74 height 24
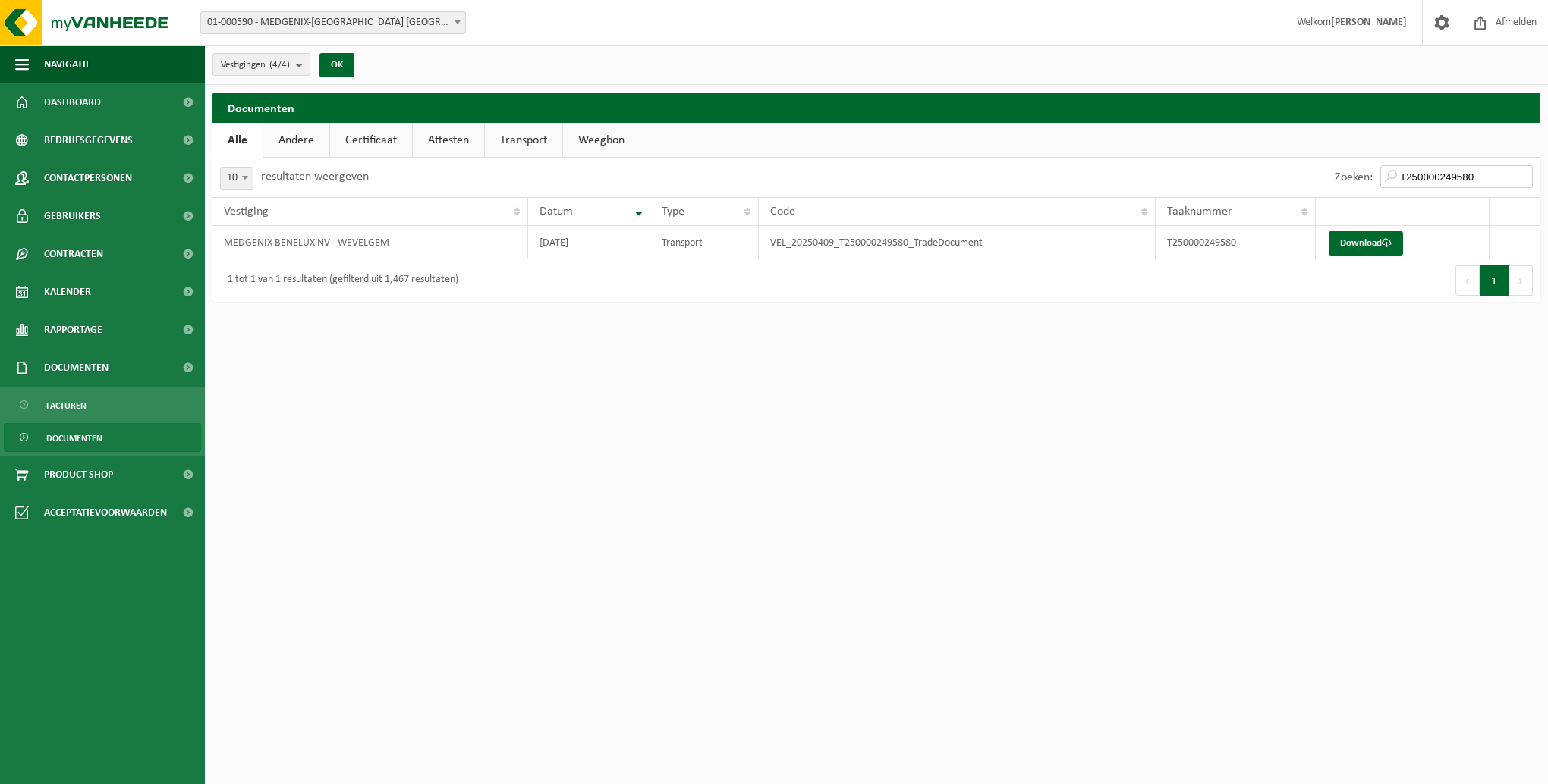
click at [1490, 172] on input "T250000249580" at bounding box center [1457, 176] width 153 height 23
click at [1378, 240] on link "Download" at bounding box center [1366, 243] width 74 height 24
click at [1484, 177] on input "T250000329113" at bounding box center [1457, 176] width 153 height 23
click at [1366, 241] on link "Download" at bounding box center [1366, 243] width 74 height 24
click at [1482, 165] on input "T250000420205" at bounding box center [1457, 176] width 153 height 23
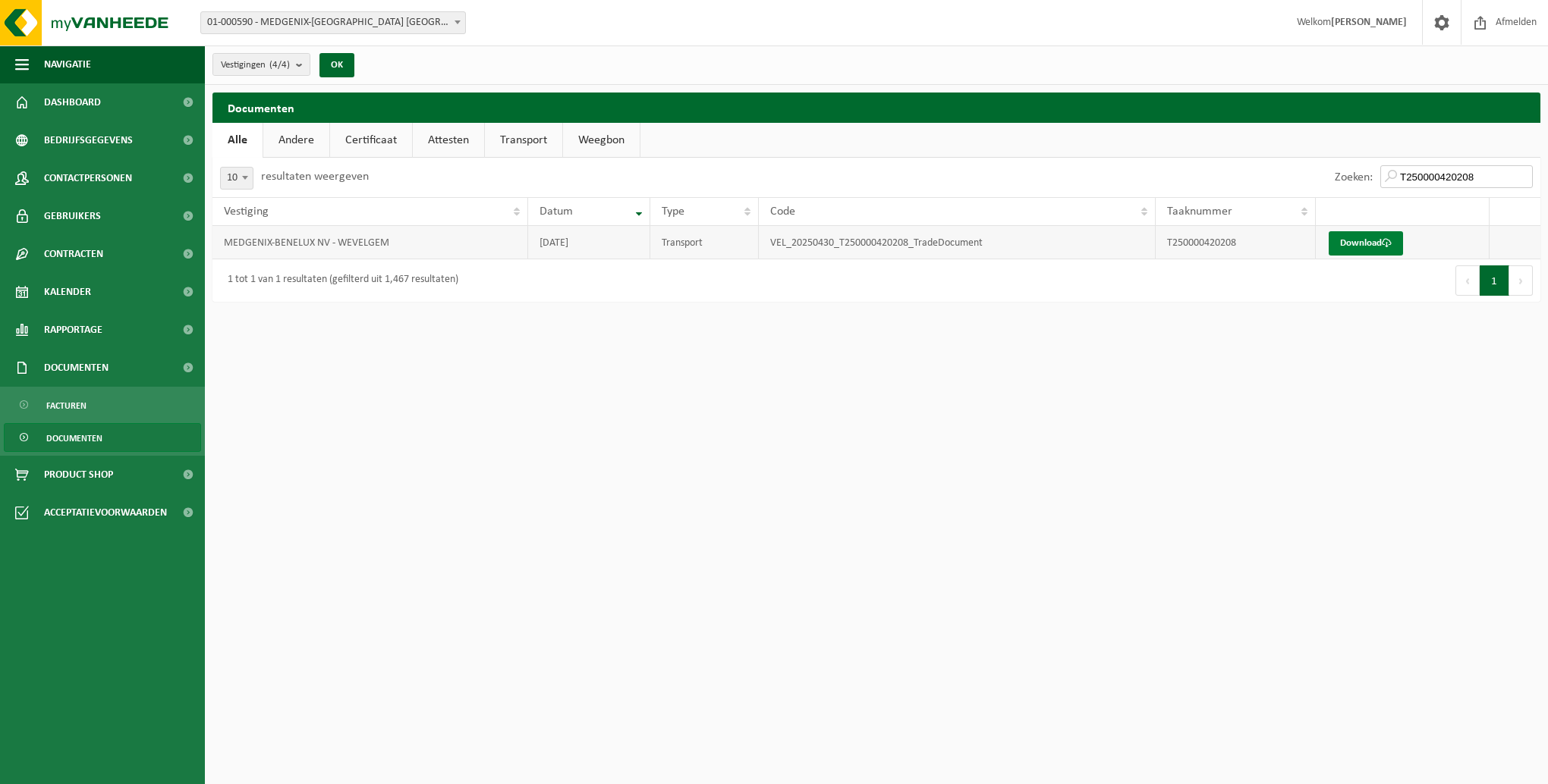
type input "T250000420208"
click at [1366, 248] on link "Download" at bounding box center [1366, 243] width 74 height 24
